Goal: Information Seeking & Learning: Learn about a topic

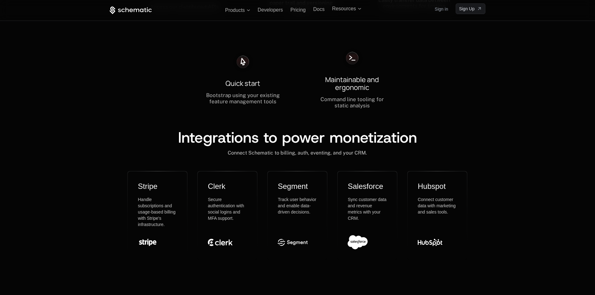
scroll to position [1888, 0]
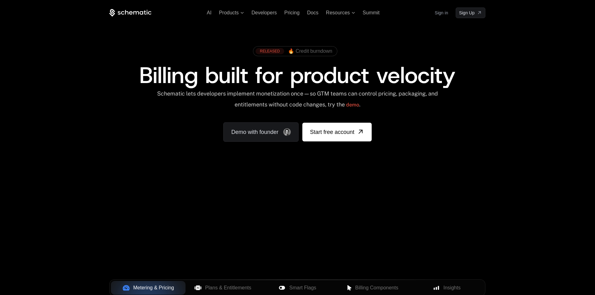
click at [306, 52] on span "🔥 Credit burndown" at bounding box center [310, 51] width 44 height 6
